Goal: Transaction & Acquisition: Purchase product/service

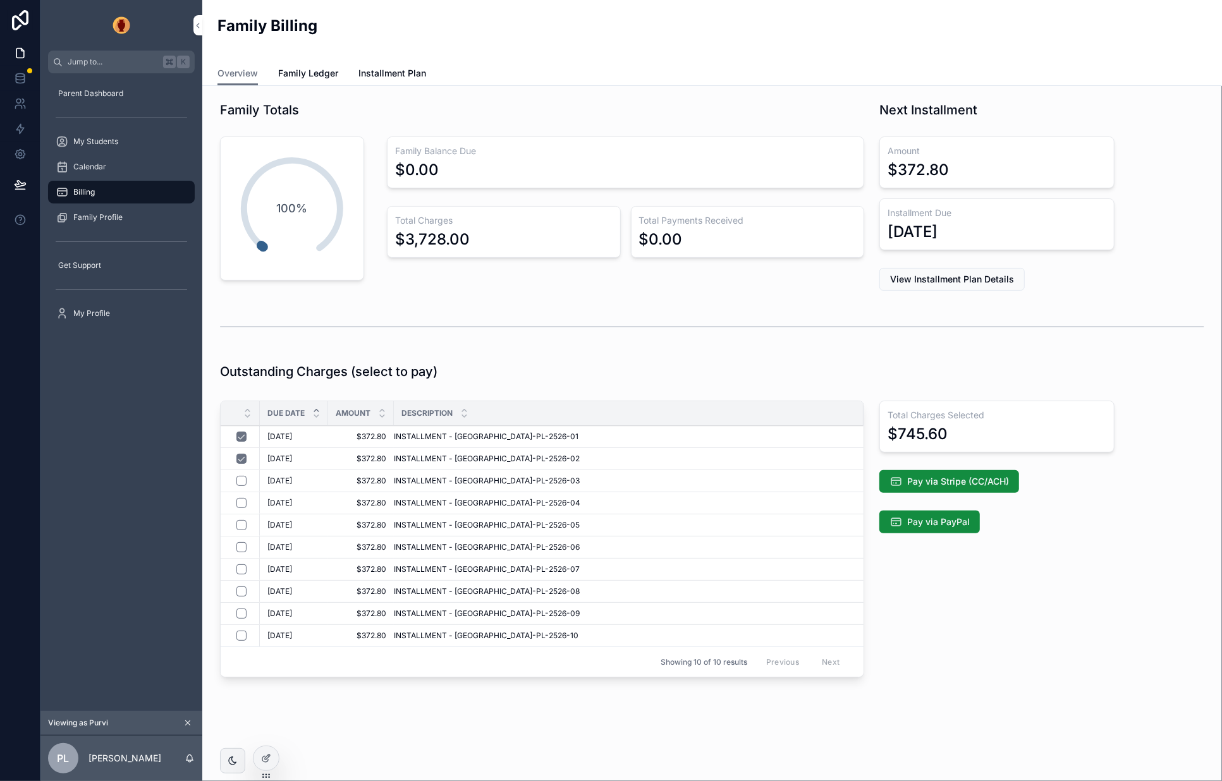
click at [1050, 533] on div "Pay via PayPal" at bounding box center [996, 522] width 250 height 33
click at [959, 481] on span "Pay via Stripe (CC/ACH)" at bounding box center [958, 481] width 102 height 13
click at [974, 481] on span "Pay via Stripe (CC/ACH)" at bounding box center [958, 481] width 102 height 13
click at [930, 478] on span "Pay via Stripe (CC/ACH)" at bounding box center [958, 481] width 102 height 13
click at [971, 483] on span "Pay via Stripe (CC/ACH)" at bounding box center [958, 481] width 102 height 13
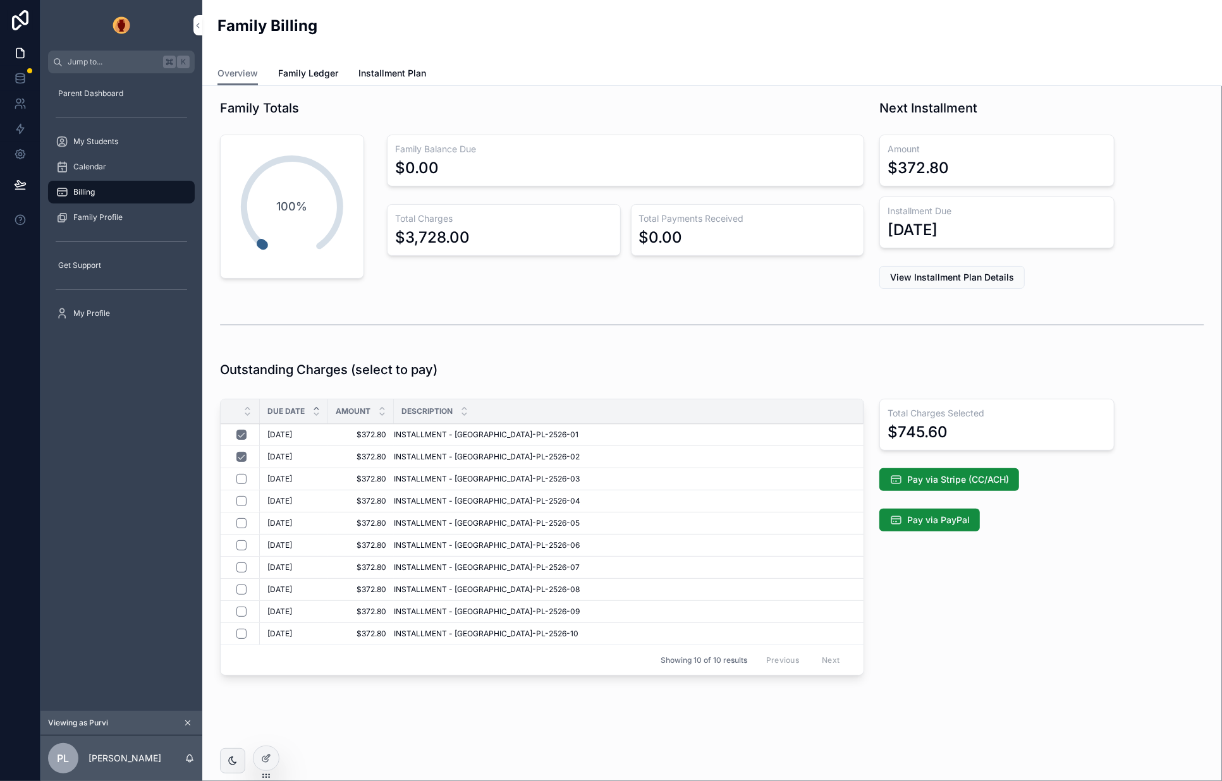
scroll to position [5, 0]
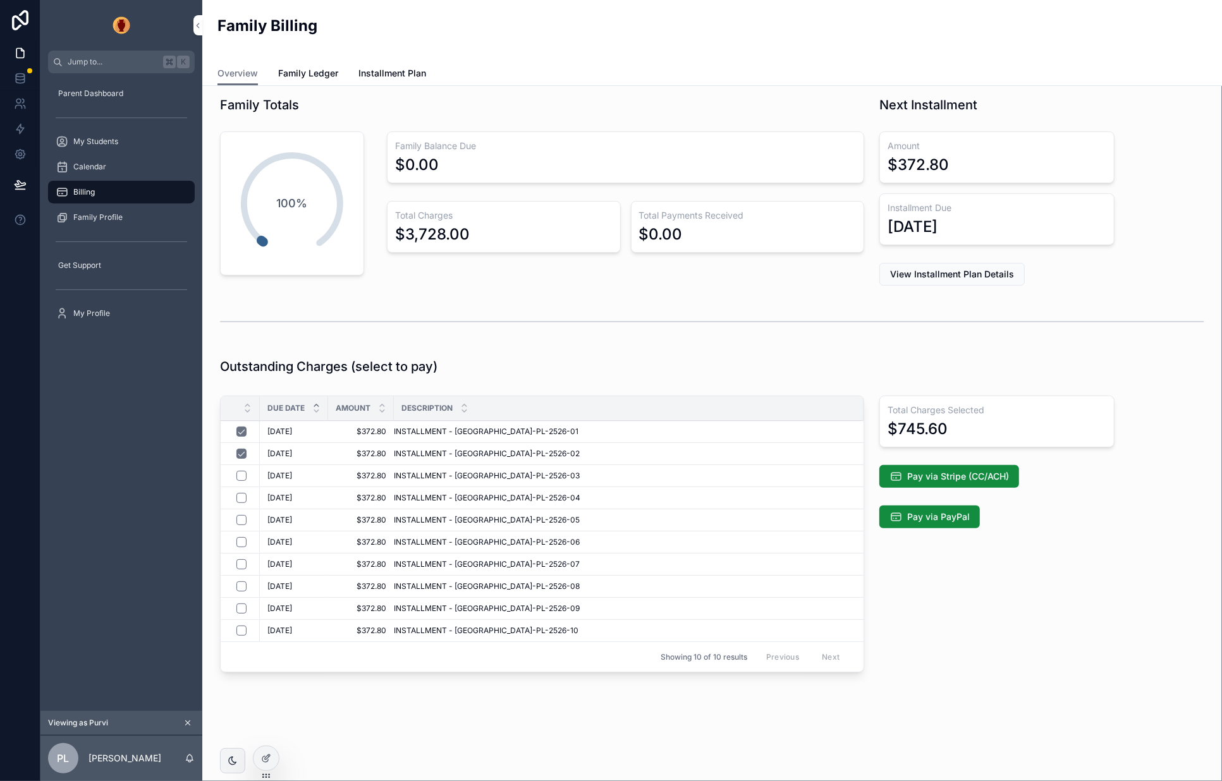
click at [936, 479] on span "Pay via Stripe (CC/ACH)" at bounding box center [958, 476] width 102 height 13
drag, startPoint x: 1052, startPoint y: 483, endPoint x: 1011, endPoint y: 479, distance: 41.3
click at [1051, 483] on div "Pay via Stripe (CC/ACH)" at bounding box center [996, 476] width 234 height 23
click at [1005, 478] on span "Pay via Stripe (CC/ACH)" at bounding box center [958, 476] width 102 height 13
